Goal: Navigation & Orientation: Find specific page/section

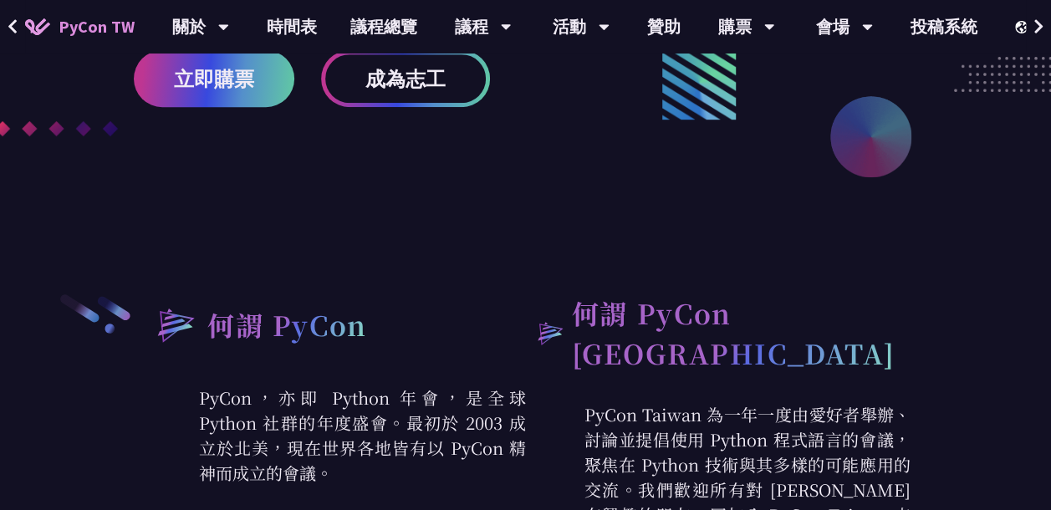
scroll to position [139, 0]
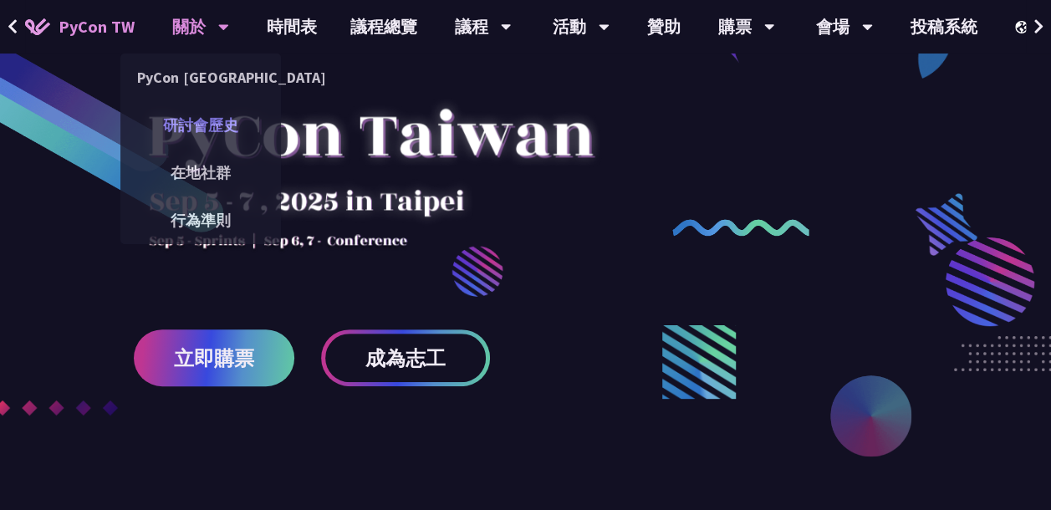
click at [205, 122] on link "研討會歷史" at bounding box center [200, 124] width 161 height 39
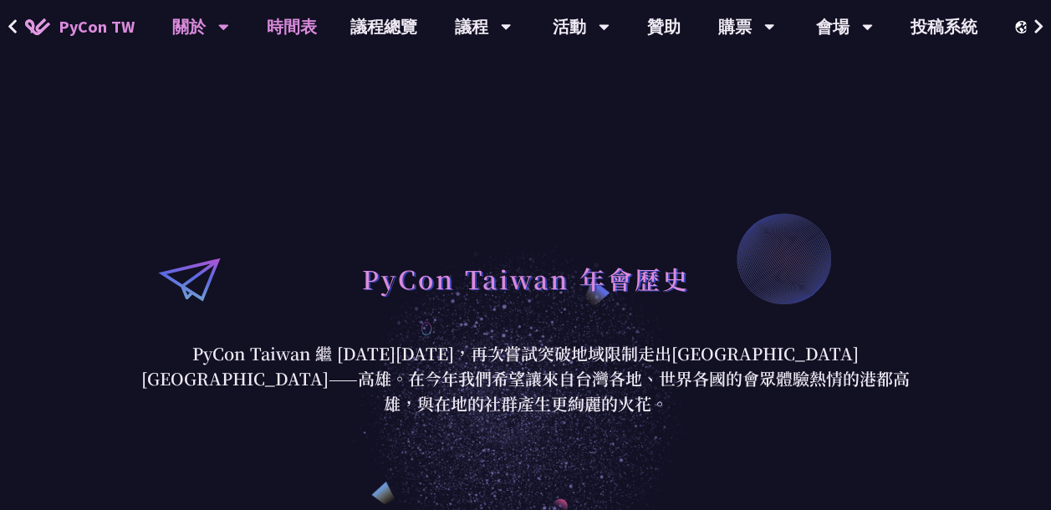
click at [295, 33] on link "時間表" at bounding box center [292, 27] width 84 height 54
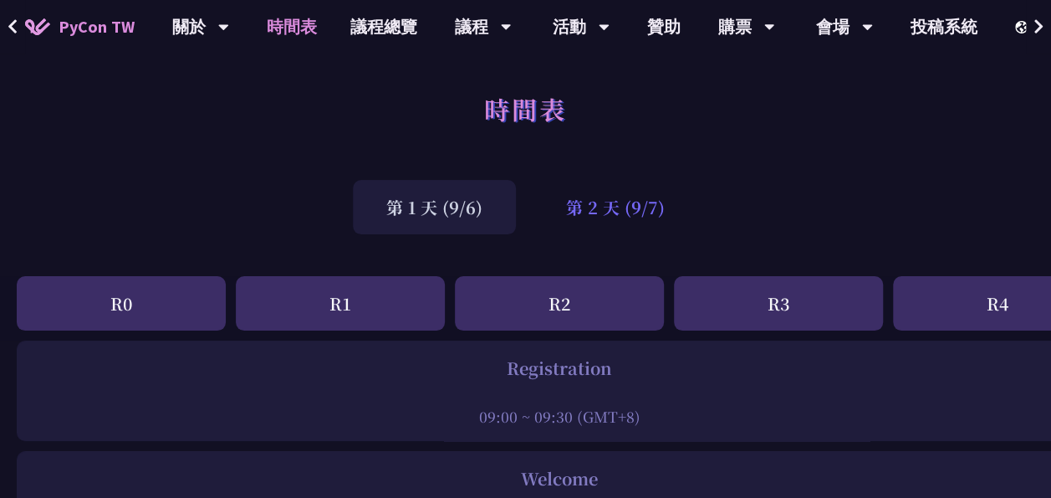
click at [616, 204] on div "第 2 天 (9/7)" at bounding box center [616, 207] width 166 height 54
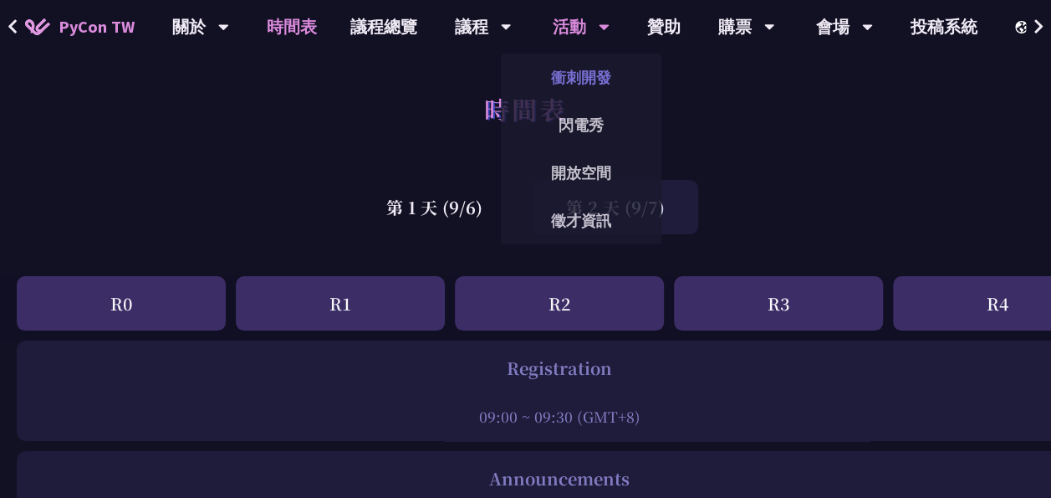
click at [585, 80] on link "衝刺開發" at bounding box center [581, 77] width 161 height 39
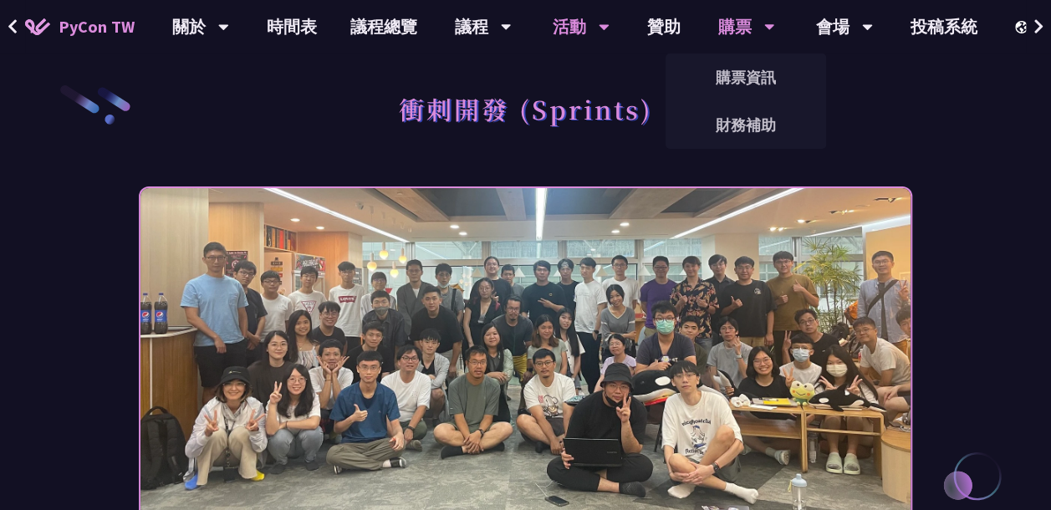
click at [723, 31] on div "購票" at bounding box center [746, 27] width 57 height 54
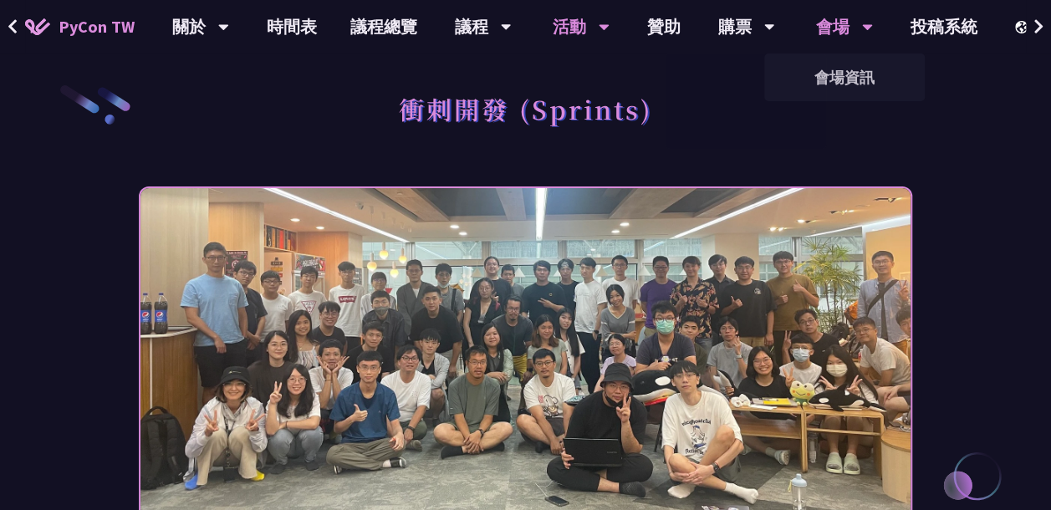
click at [833, 32] on div "會場" at bounding box center [844, 27] width 57 height 54
click at [850, 86] on link "會場資訊" at bounding box center [844, 77] width 161 height 39
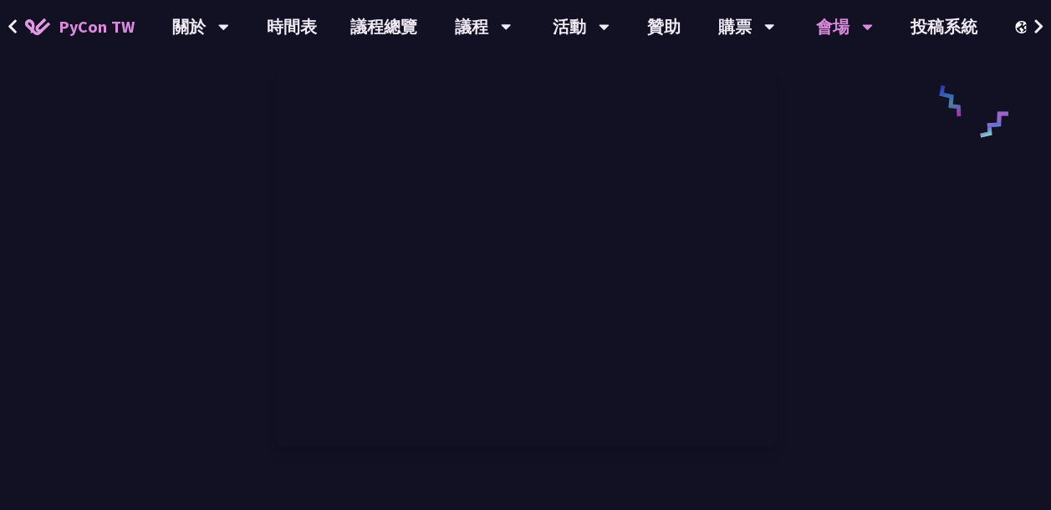
scroll to position [836, 0]
